Goal: Navigation & Orientation: Find specific page/section

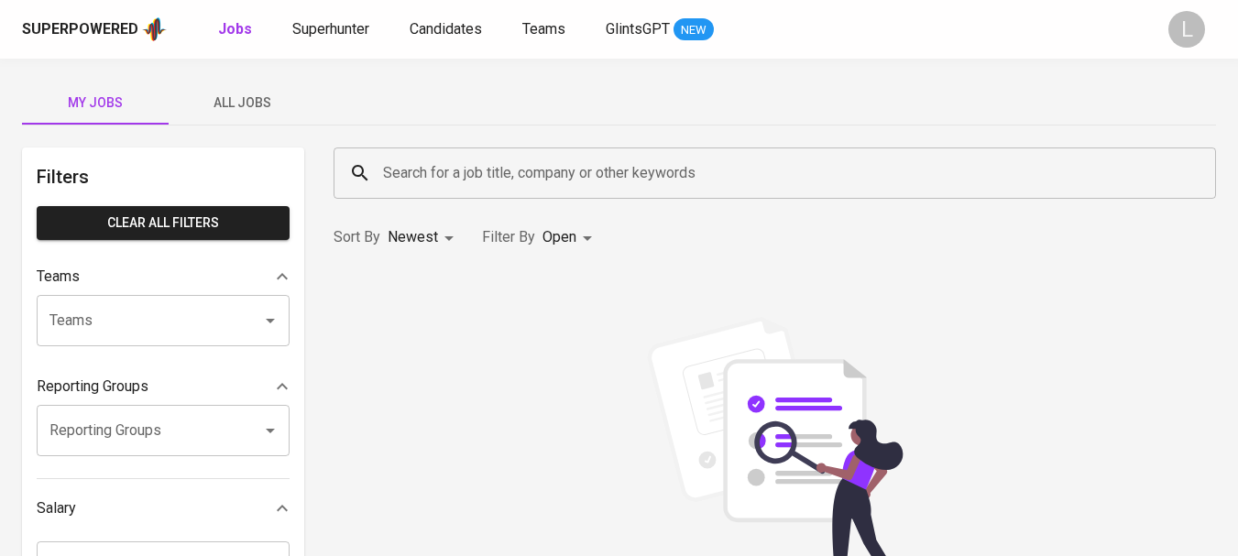
click at [610, 163] on input "Search for a job title, company or other keywords" at bounding box center [780, 173] width 802 height 35
